Goal: Task Accomplishment & Management: Use online tool/utility

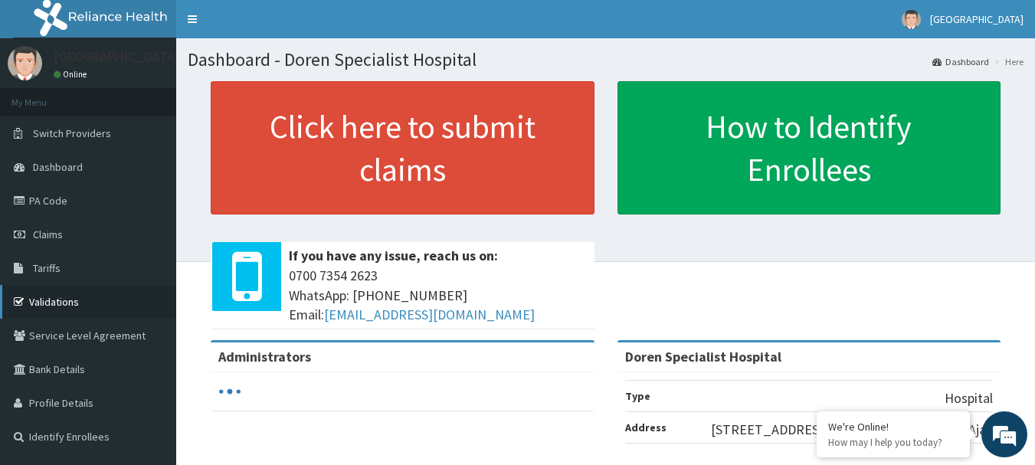
click at [57, 300] on link "Validations" at bounding box center [88, 302] width 176 height 34
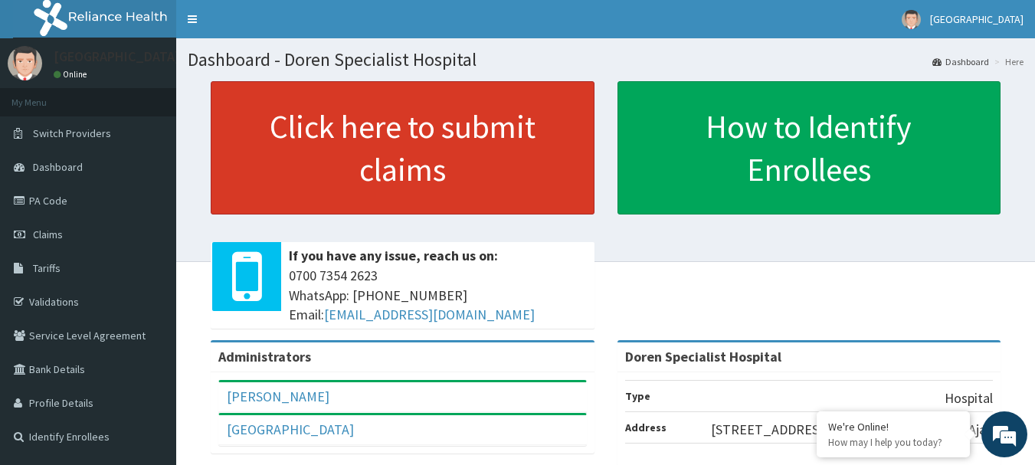
click at [421, 134] on link "Click here to submit claims" at bounding box center [403, 147] width 384 height 133
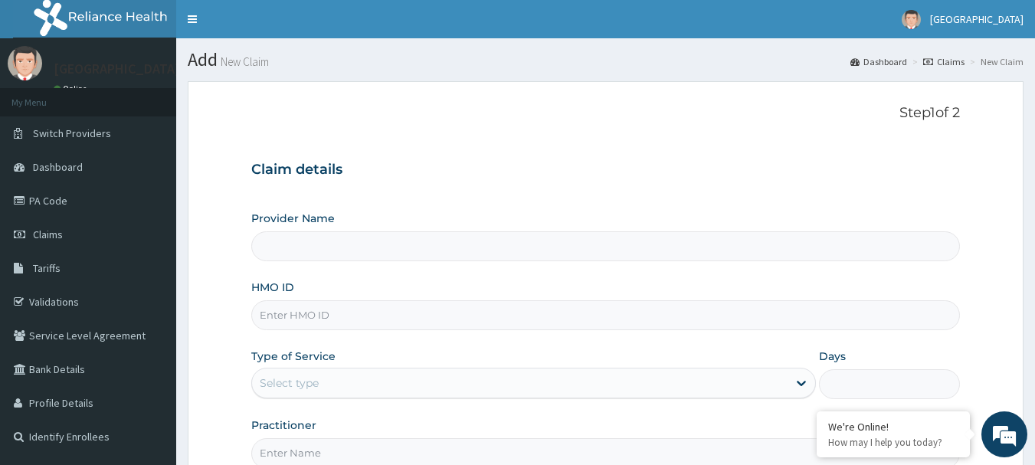
type input "Doren Specialist Hospital"
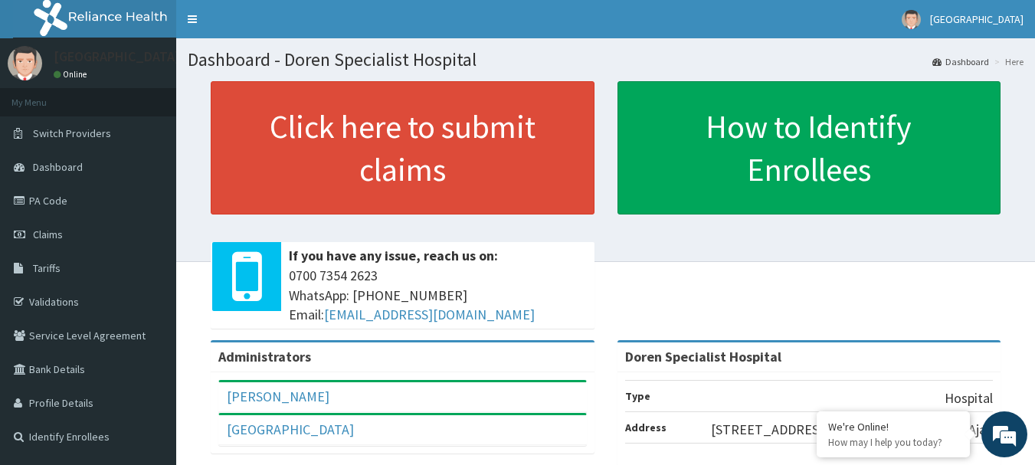
click at [945, 59] on link "Dashboard" at bounding box center [960, 61] width 57 height 13
click at [48, 132] on span "Switch Providers" at bounding box center [72, 133] width 78 height 14
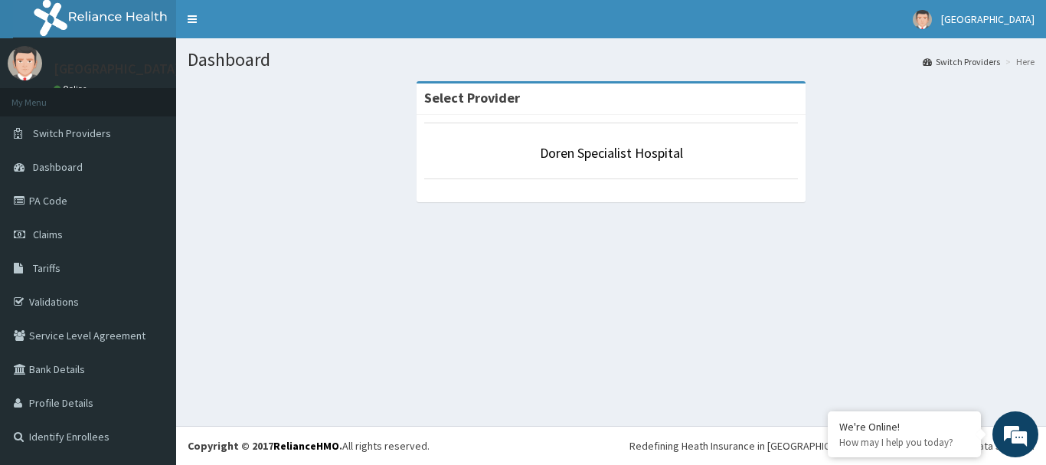
click at [488, 96] on strong "Select Provider" at bounding box center [472, 98] width 96 height 18
click at [70, 162] on span "Dashboard" at bounding box center [58, 167] width 50 height 14
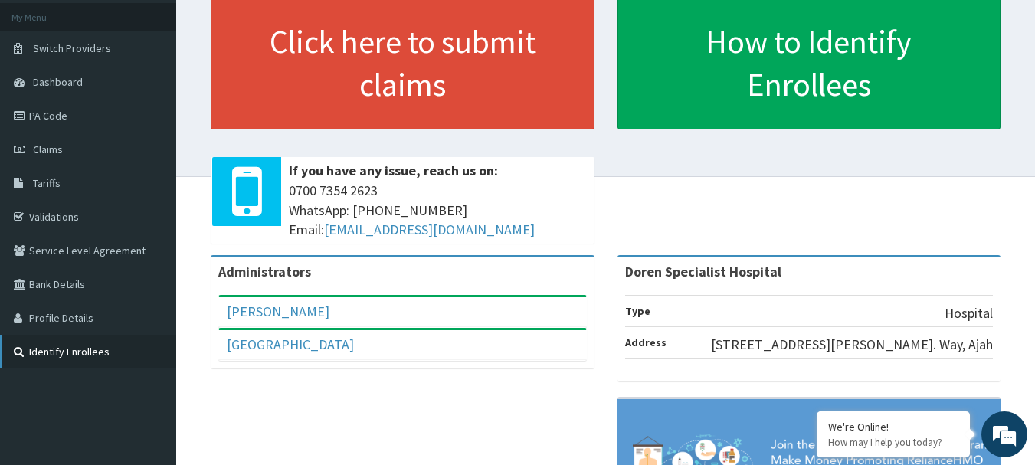
scroll to position [230, 0]
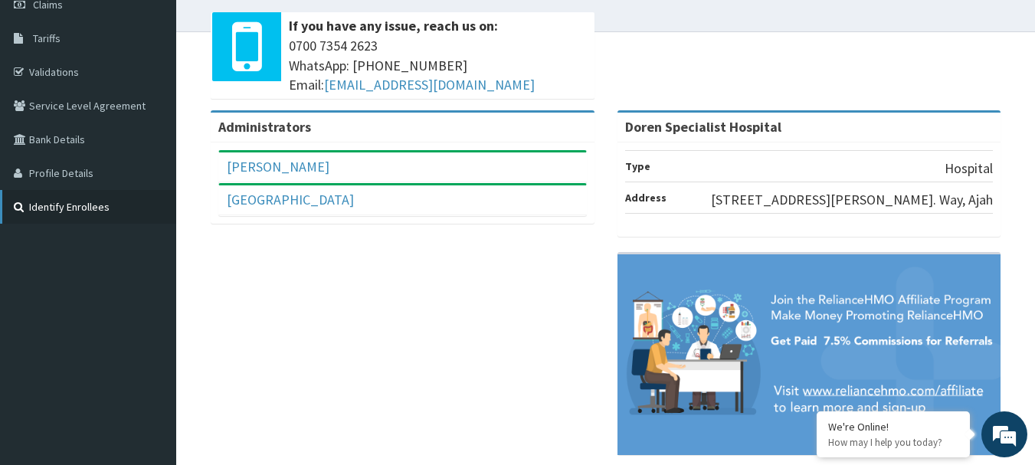
click at [83, 207] on link "Identify Enrollees" at bounding box center [88, 207] width 176 height 34
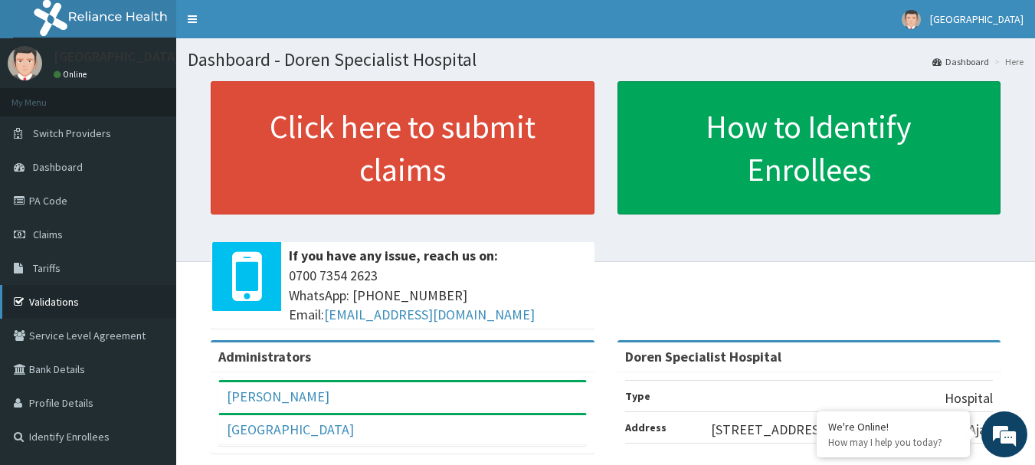
click at [51, 303] on link "Validations" at bounding box center [88, 302] width 176 height 34
